Goal: Navigation & Orientation: Understand site structure

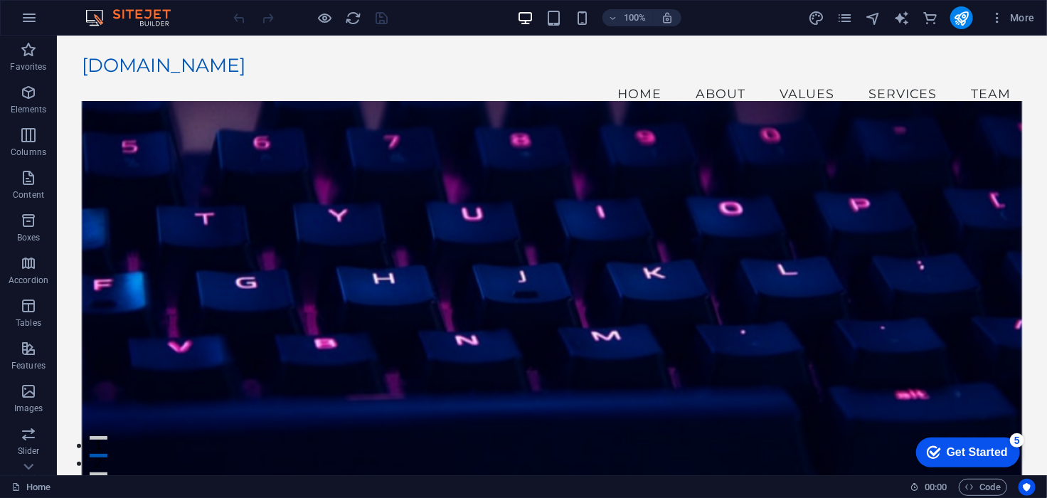
drag, startPoint x: 1045, startPoint y: 198, endPoint x: 1097, endPoint y: 69, distance: 139.1
click at [979, 453] on div "Get Started" at bounding box center [976, 451] width 61 height 13
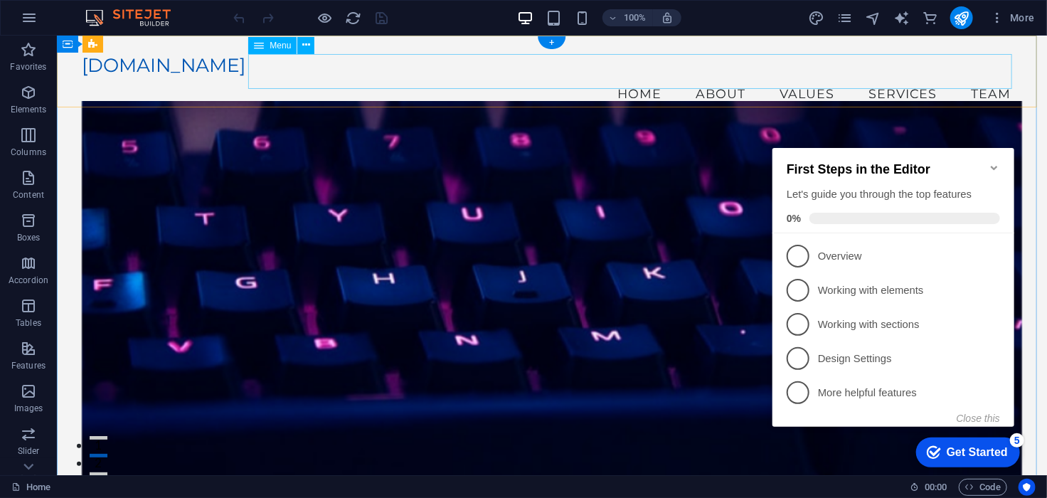
click at [981, 87] on nav "Home About Values Services Team" at bounding box center [551, 93] width 940 height 36
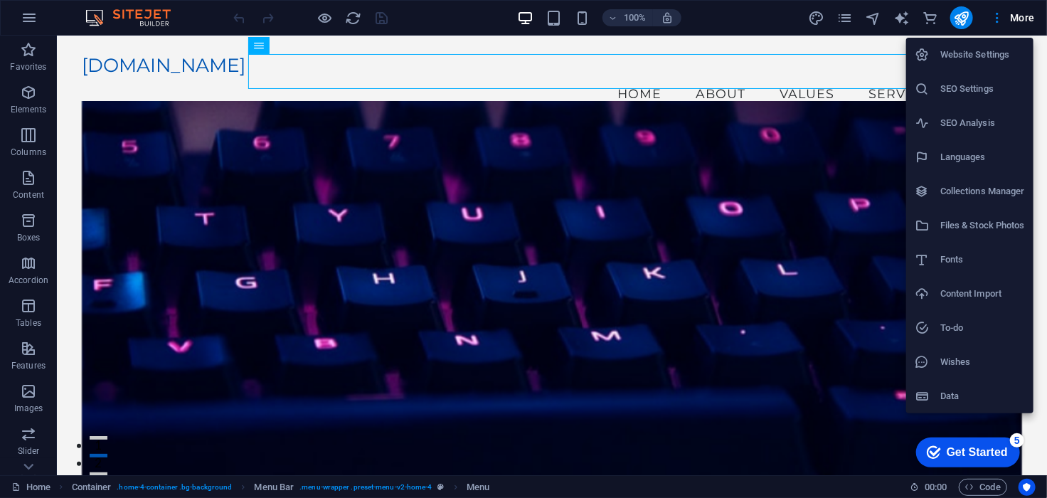
click at [837, 17] on div at bounding box center [523, 249] width 1047 height 498
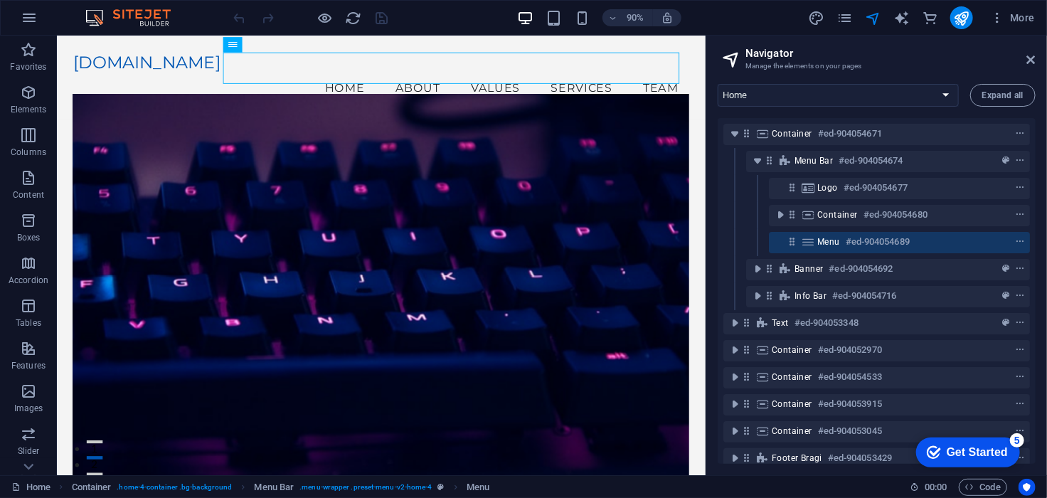
click at [1038, 60] on aside "Navigator Manage the elements on your pages Home Subpage Legal Notice Privacy N…" at bounding box center [876, 256] width 341 height 440
click at [1035, 52] on h2 "Navigator" at bounding box center [890, 53] width 290 height 13
click at [1031, 57] on icon at bounding box center [1031, 59] width 9 height 11
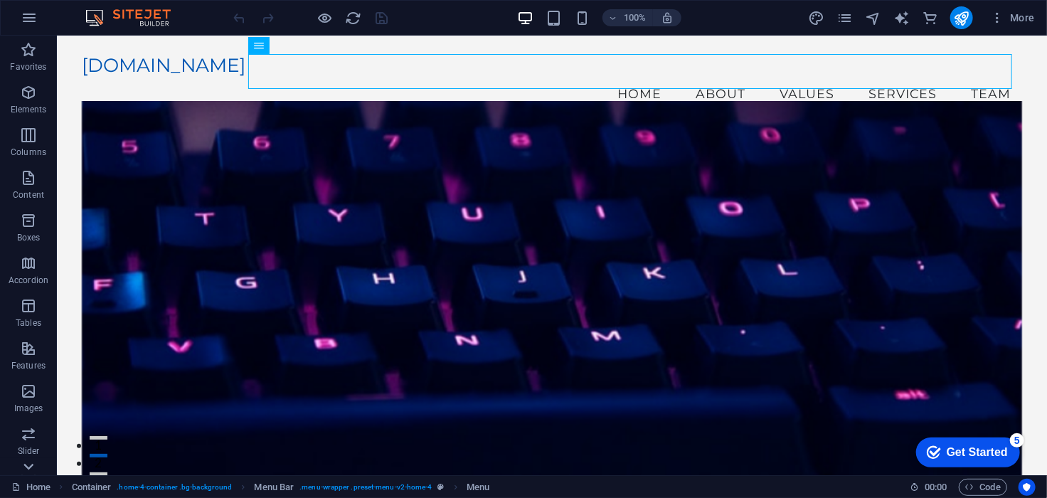
click at [26, 461] on icon at bounding box center [28, 467] width 20 height 20
click at [26, 461] on p "Commerce" at bounding box center [28, 464] width 43 height 11
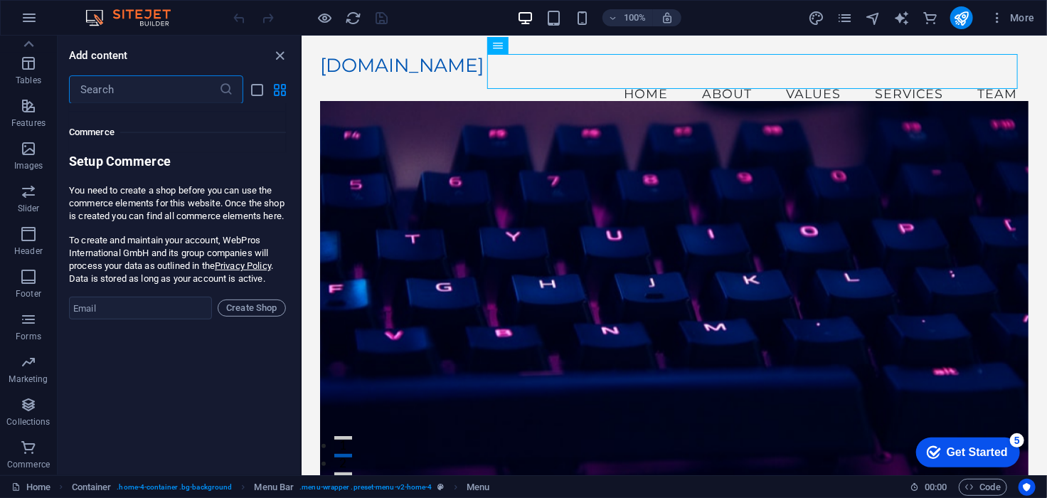
scroll to position [13705, 0]
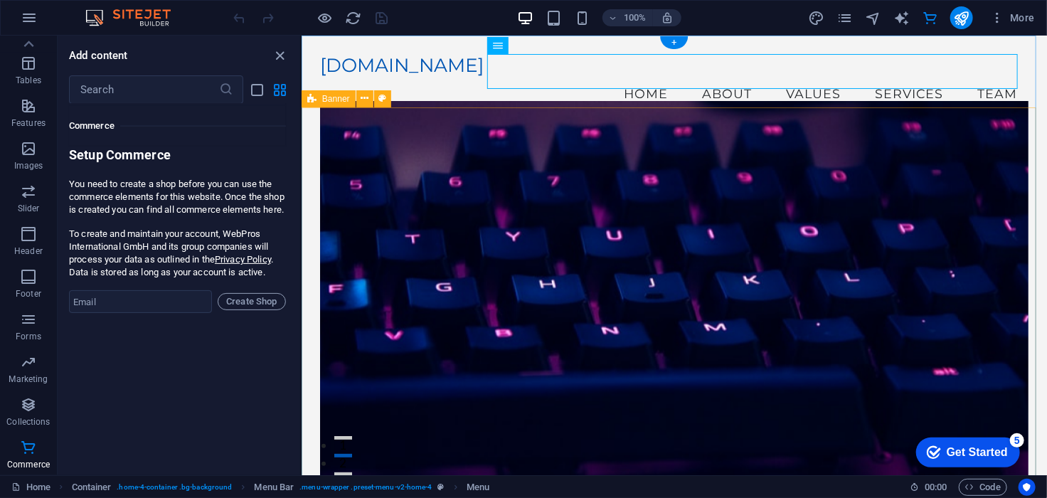
drag, startPoint x: 597, startPoint y: 488, endPoint x: 312, endPoint y: 142, distance: 448.3
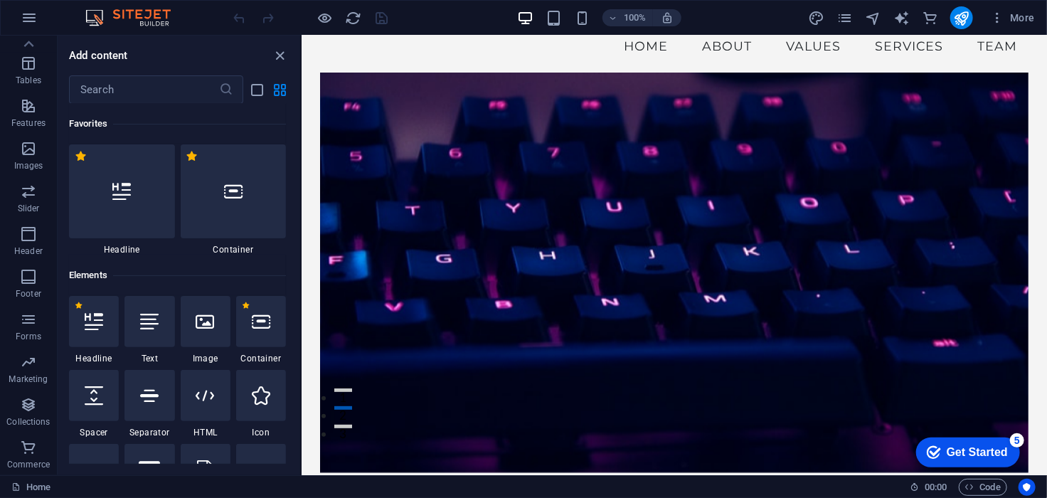
scroll to position [0, 0]
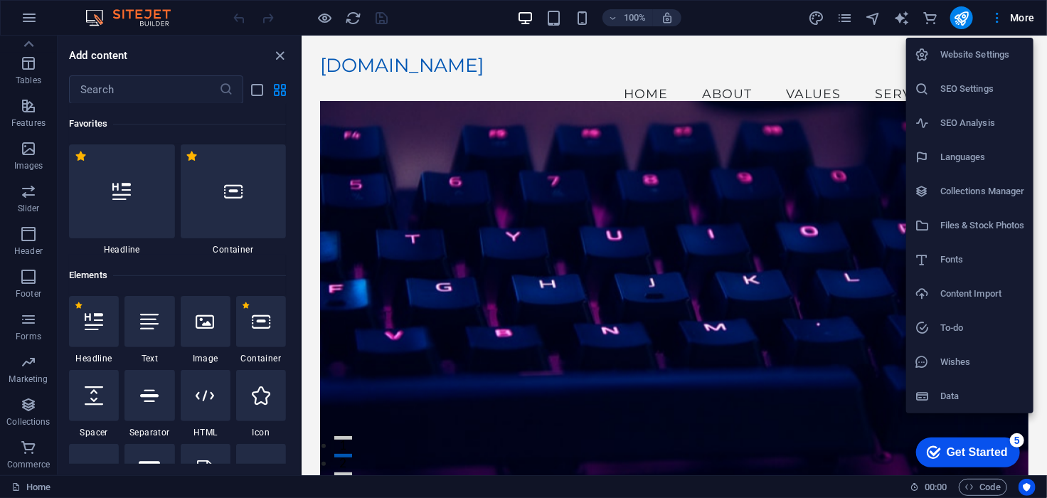
click at [783, 487] on div at bounding box center [523, 249] width 1047 height 498
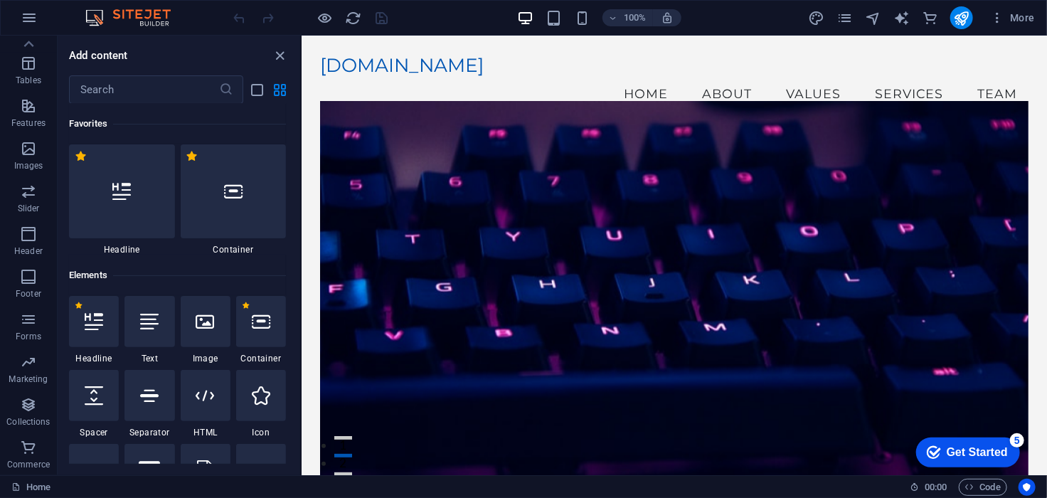
drag, startPoint x: 297, startPoint y: 122, endPoint x: 705, endPoint y: 303, distance: 446.1
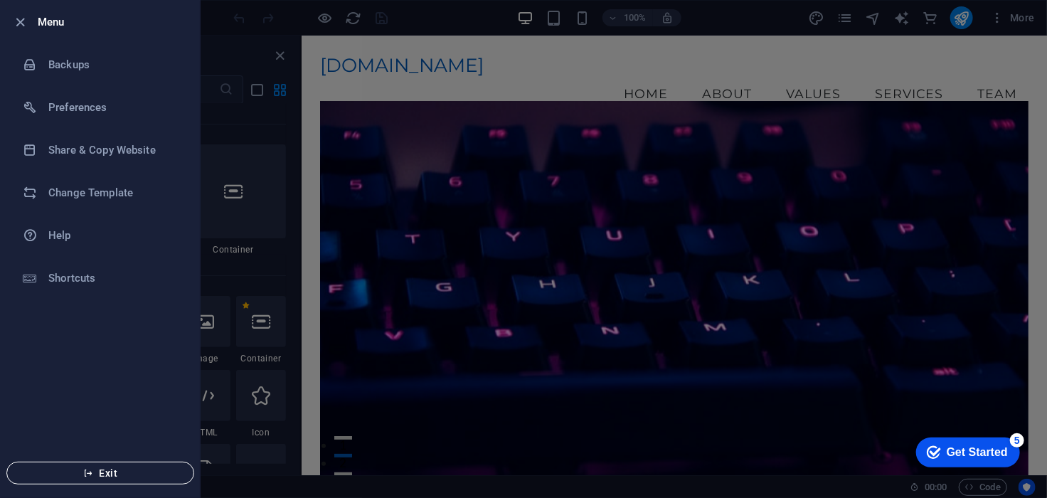
click at [116, 474] on span "Exit" at bounding box center [100, 472] width 164 height 11
